Goal: Transaction & Acquisition: Purchase product/service

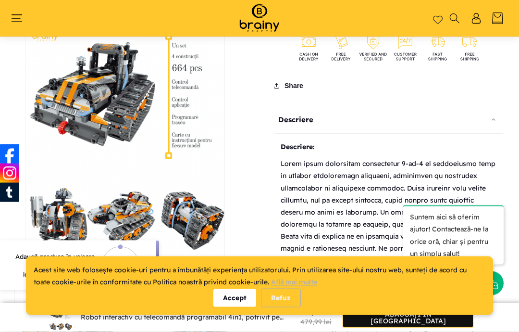
scroll to position [340, 0]
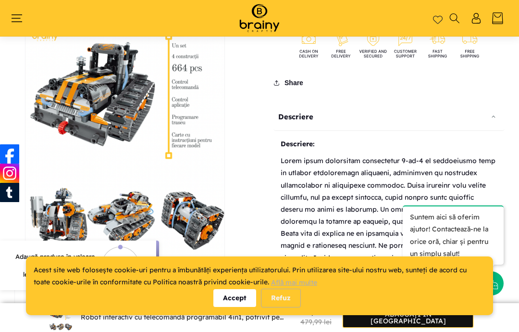
click at [234, 307] on div "Accept" at bounding box center [234, 298] width 43 height 18
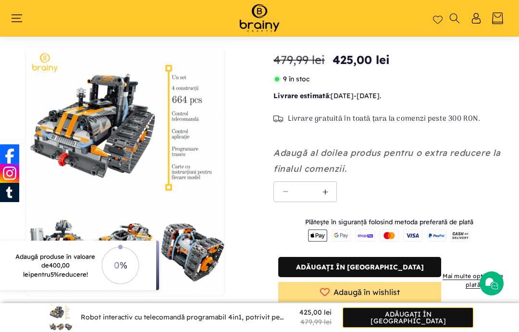
scroll to position [0, 0]
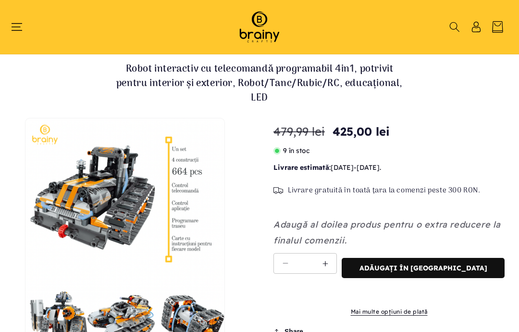
click at [26, 29] on span "Meniu" at bounding box center [21, 27] width 12 height 11
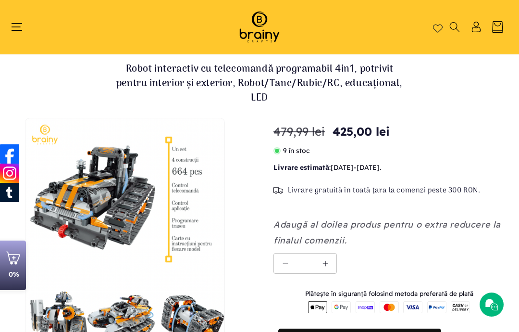
click at [24, 29] on span "Meniu" at bounding box center [21, 27] width 12 height 11
click at [22, 27] on icon "Meniu" at bounding box center [17, 27] width 11 height 11
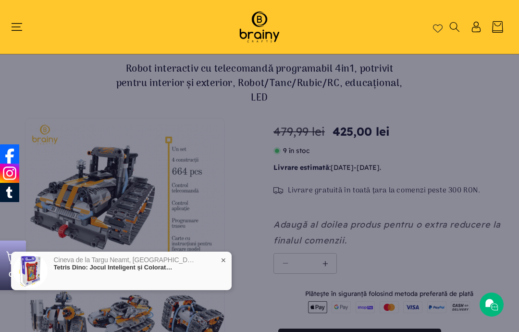
click at [221, 261] on div at bounding box center [212, 271] width 29 height 48
click at [222, 259] on span "✕" at bounding box center [224, 260] width 6 height 7
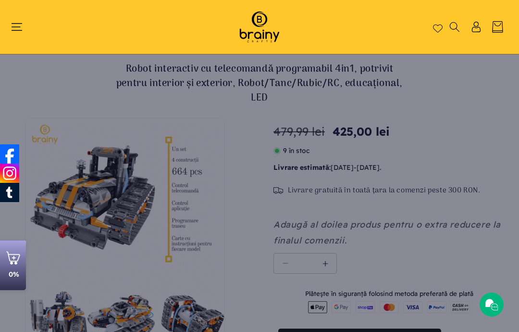
click at [26, 25] on span "Meniu" at bounding box center [21, 27] width 12 height 11
click at [26, 27] on span "Meniu" at bounding box center [21, 27] width 12 height 11
click at [20, 29] on icon "Meniu" at bounding box center [17, 27] width 11 height 11
click at [14, 24] on icon "Meniu" at bounding box center [17, 27] width 11 height 11
click at [19, 25] on icon "Meniu" at bounding box center [17, 27] width 11 height 11
